Goal: Check status: Check status

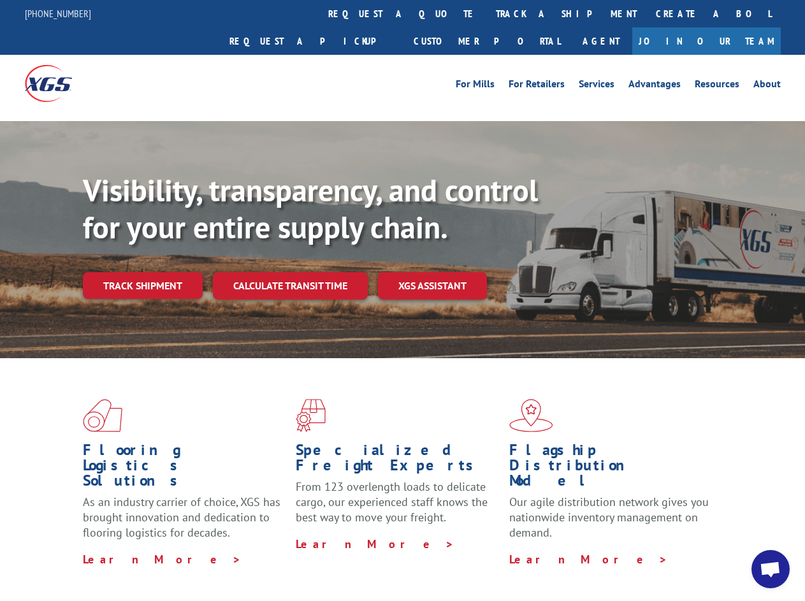
click at [402, 300] on div "Visibility, transparency, and control for your entire supply chain. Track shipm…" at bounding box center [444, 261] width 722 height 178
click at [486, 13] on link "track a shipment" at bounding box center [566, 13] width 160 height 27
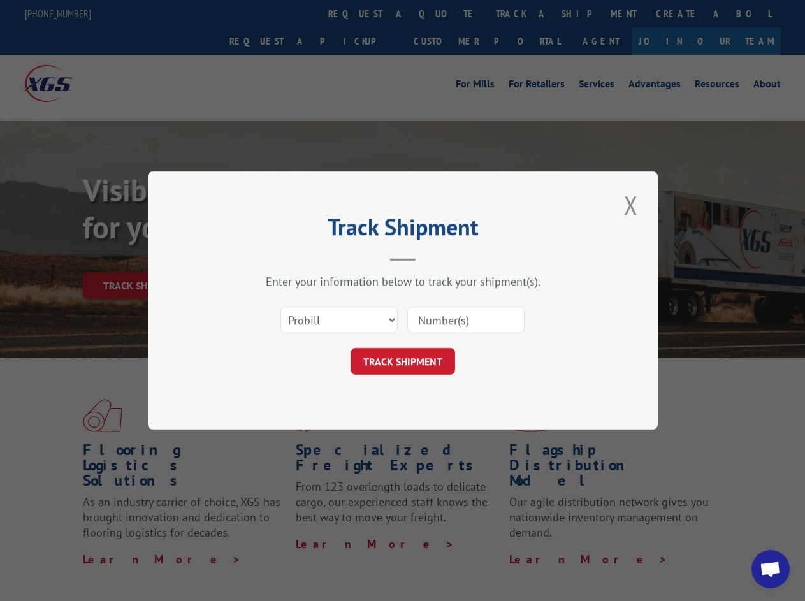
click at [445, 13] on div "Track Shipment Enter your information below to track your shipment(s). Select c…" at bounding box center [402, 300] width 805 height 601
click at [524, 13] on div "Track Shipment Enter your information below to track your shipment(s). Select c…" at bounding box center [402, 300] width 805 height 601
click at [142, 257] on div "Track Shipment Enter your information below to track your shipment(s). Select c…" at bounding box center [402, 300] width 805 height 601
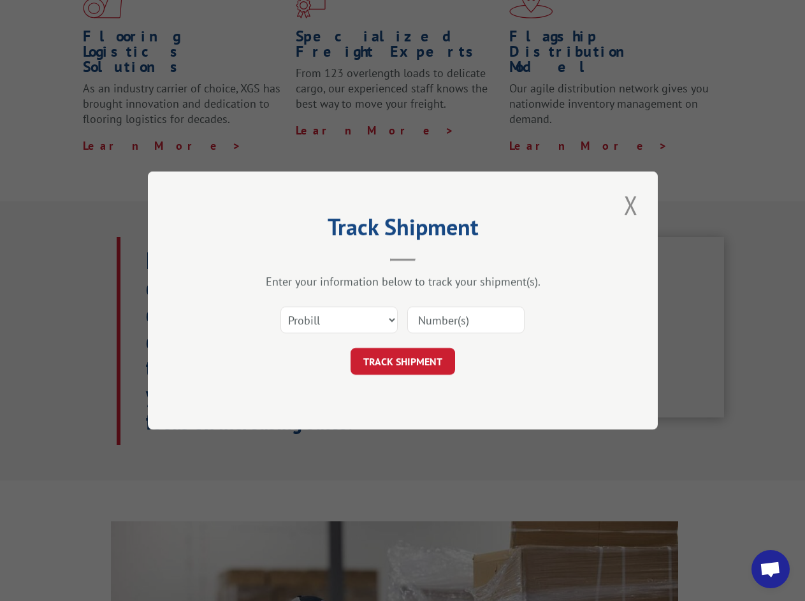
click at [289, 257] on header "Track Shipment" at bounding box center [403, 239] width 382 height 43
click at [433, 257] on header "Track Shipment" at bounding box center [403, 239] width 382 height 43
click at [770, 569] on span "Open chat" at bounding box center [770, 570] width 21 height 18
